Goal: Information Seeking & Learning: Learn about a topic

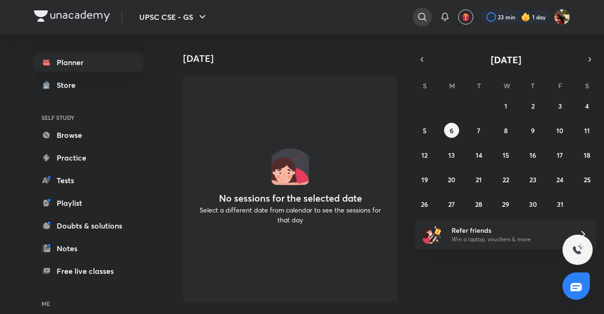
click at [424, 19] on icon at bounding box center [422, 17] width 8 height 8
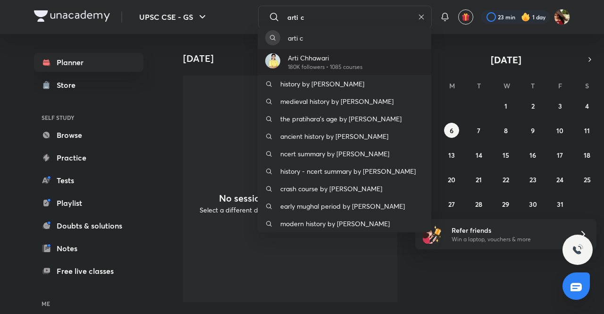
type input "arti c"
click at [330, 66] on p "180K followers • 1085 courses" at bounding box center [325, 67] width 75 height 8
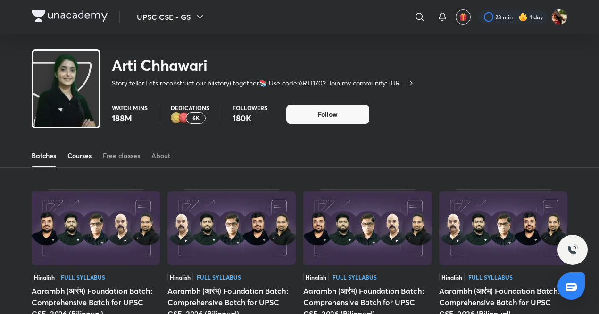
click at [82, 156] on div "Courses" at bounding box center [79, 155] width 24 height 9
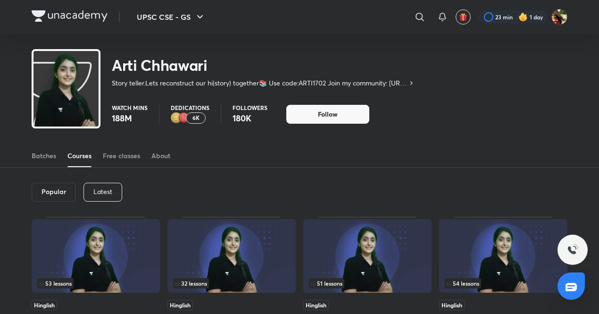
click at [97, 191] on p "Latest" at bounding box center [102, 192] width 19 height 8
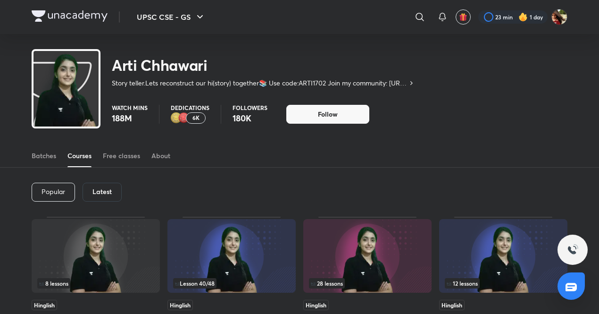
click at [97, 191] on h6 "Latest" at bounding box center [101, 192] width 19 height 8
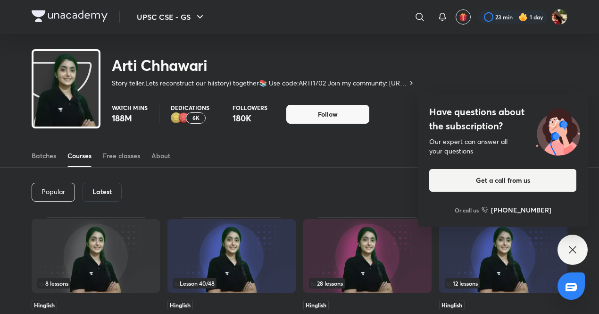
click at [571, 249] on icon at bounding box center [572, 249] width 11 height 11
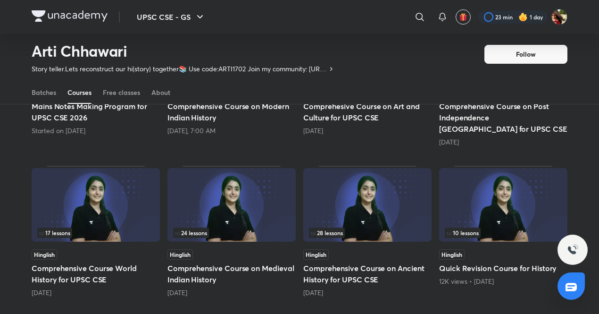
scroll to position [185, 0]
